Goal: Check status

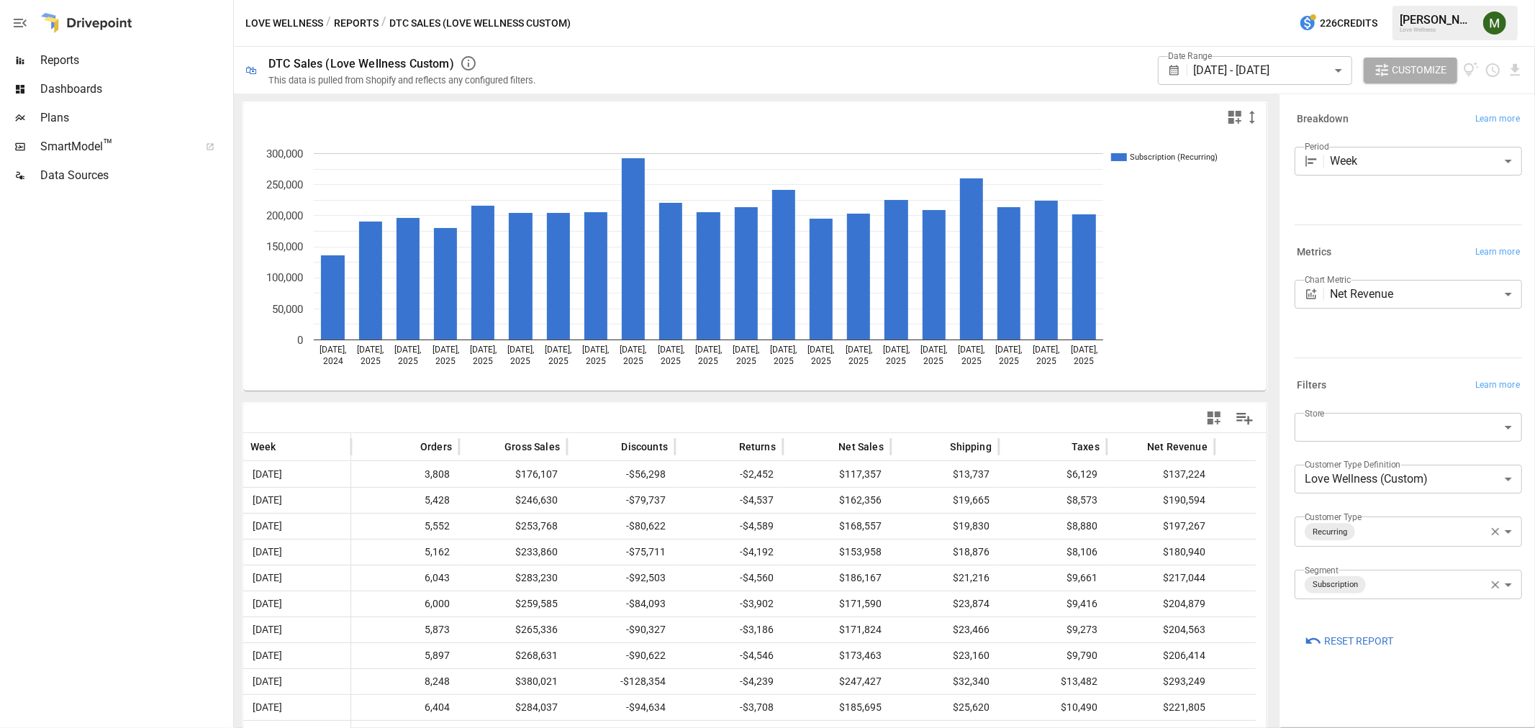
click at [1303, 0] on body "Reports Dashboards Plans SmartModel ™ Data Sources Love Wellness / Reports / DT…" at bounding box center [767, 0] width 1535 height 0
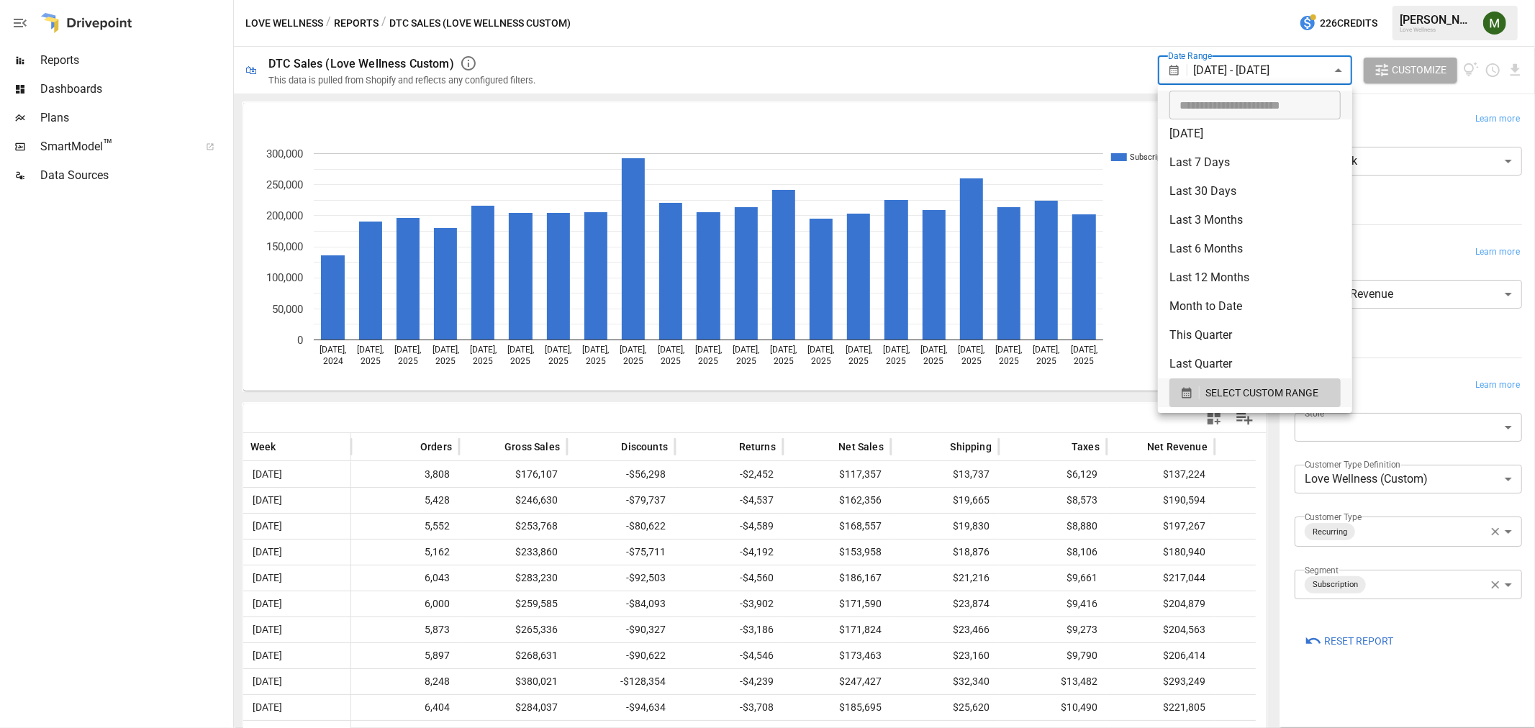
click at [1420, 228] on div at bounding box center [767, 364] width 1535 height 728
click at [1250, 0] on body "Reports Dashboards Plans SmartModel ™ Data Sources Love Wellness / Reports / DT…" at bounding box center [767, 0] width 1535 height 0
click at [1185, 383] on button "SELECT CUSTOM RANGE" at bounding box center [1254, 392] width 171 height 29
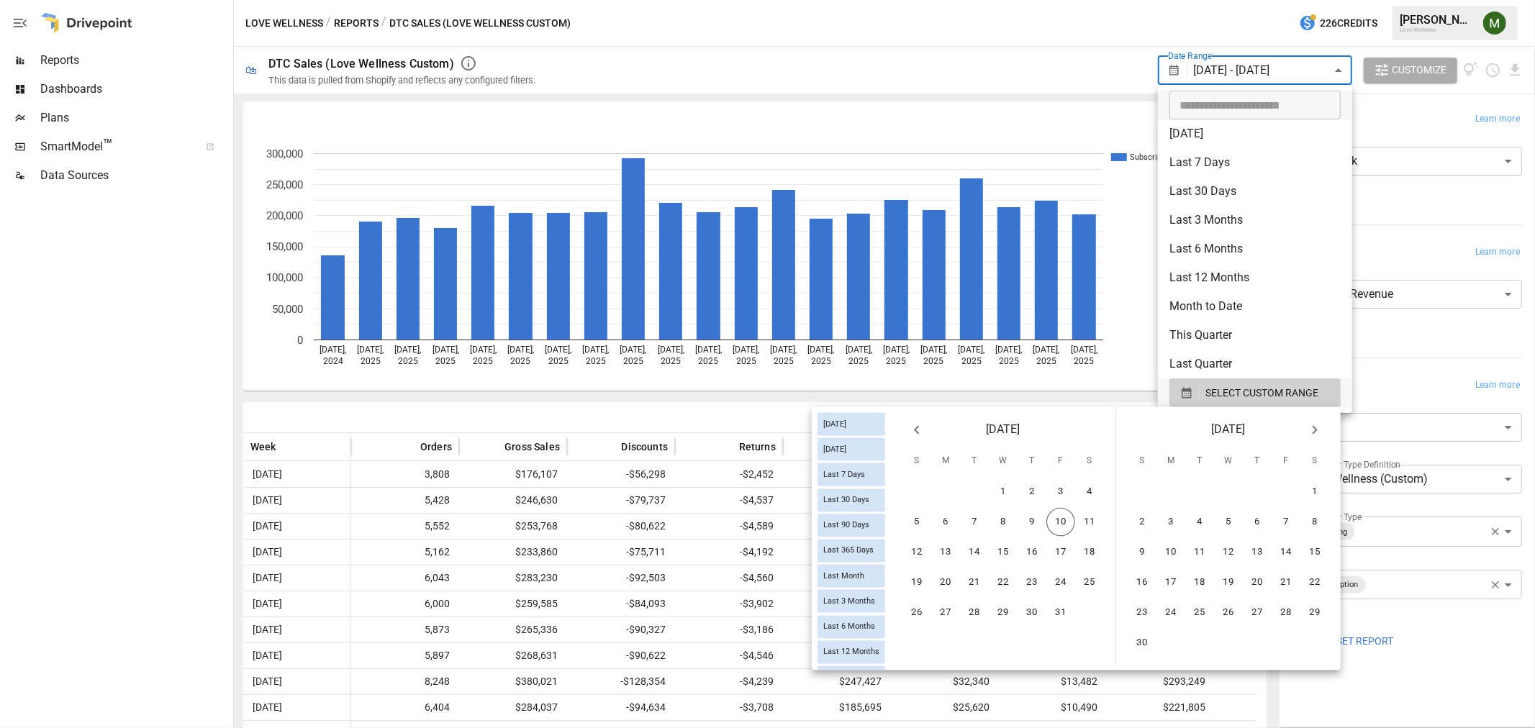
click at [921, 422] on icon "Previous month" at bounding box center [916, 430] width 17 height 17
click at [922, 604] on button "28" at bounding box center [916, 613] width 29 height 29
click at [1305, 493] on button "4" at bounding box center [1314, 492] width 29 height 29
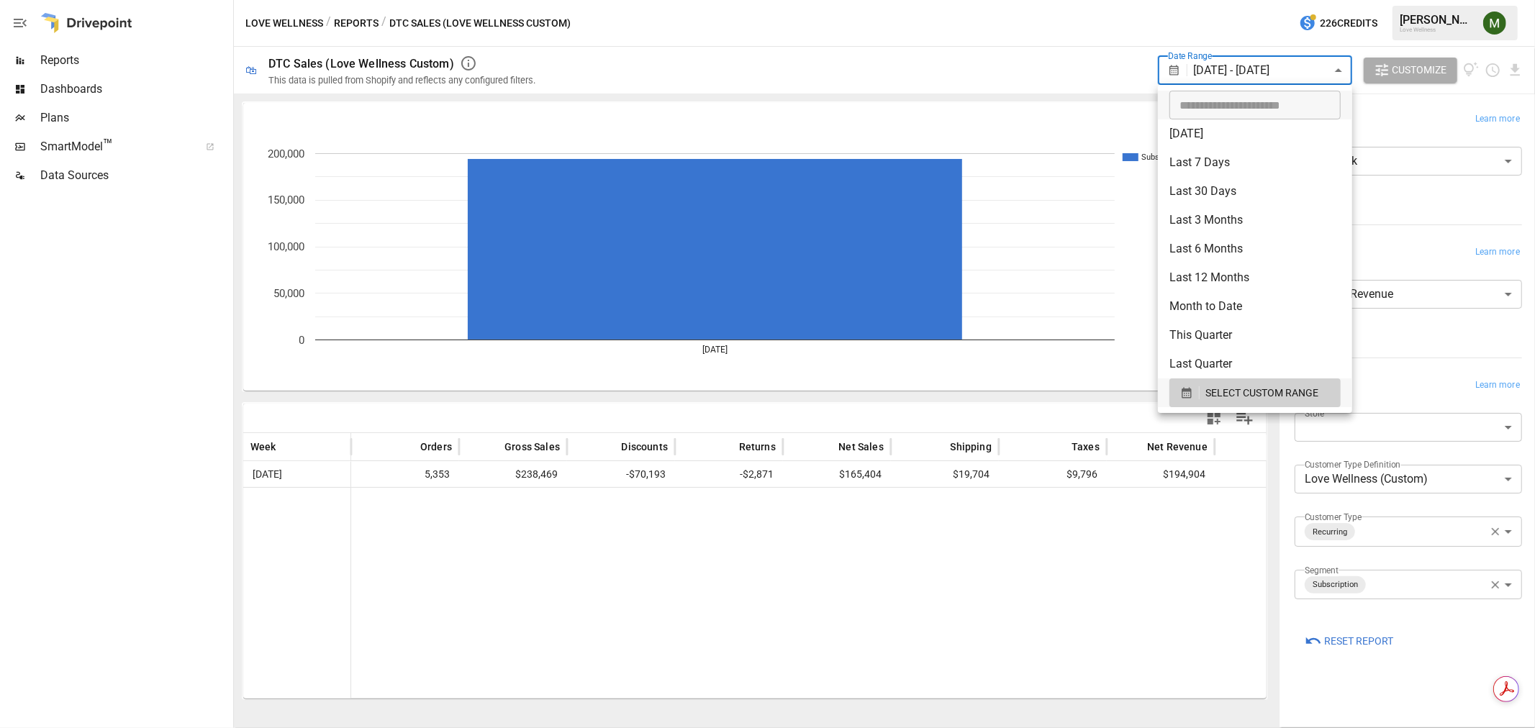
click at [463, 542] on div at bounding box center [767, 364] width 1535 height 728
